Goal: Find specific page/section: Find specific page/section

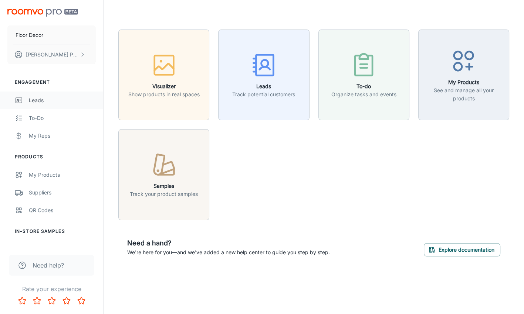
click at [35, 98] on div "Leads" at bounding box center [62, 100] width 67 height 8
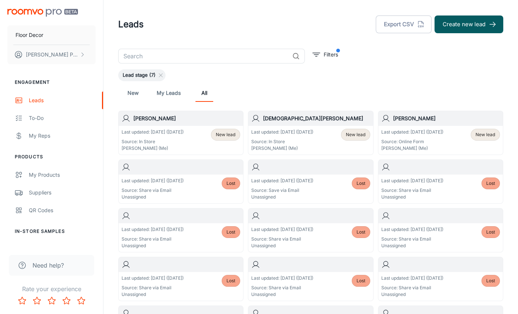
click at [290, 139] on p "Source: In Store" at bounding box center [282, 142] width 62 height 7
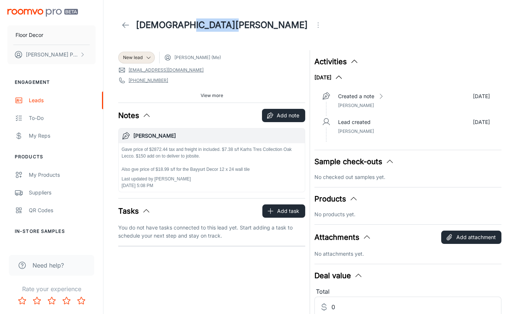
drag, startPoint x: 216, startPoint y: 24, endPoint x: 177, endPoint y: 25, distance: 38.8
click at [177, 25] on div "[DEMOGRAPHIC_DATA][PERSON_NAME]" at bounding box center [221, 25] width 207 height 15
copy h1 "[PERSON_NAME]"
